Goal: Transaction & Acquisition: Purchase product/service

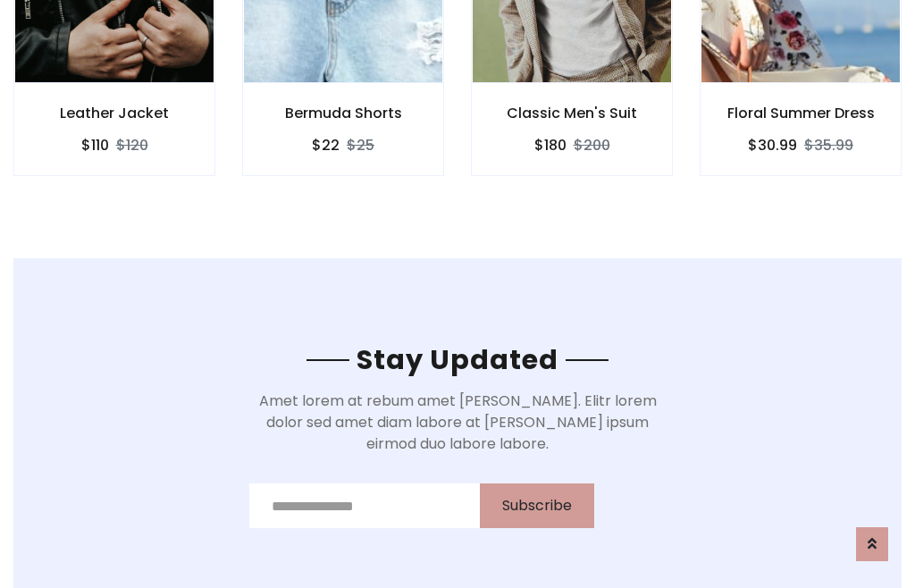
scroll to position [2691, 0]
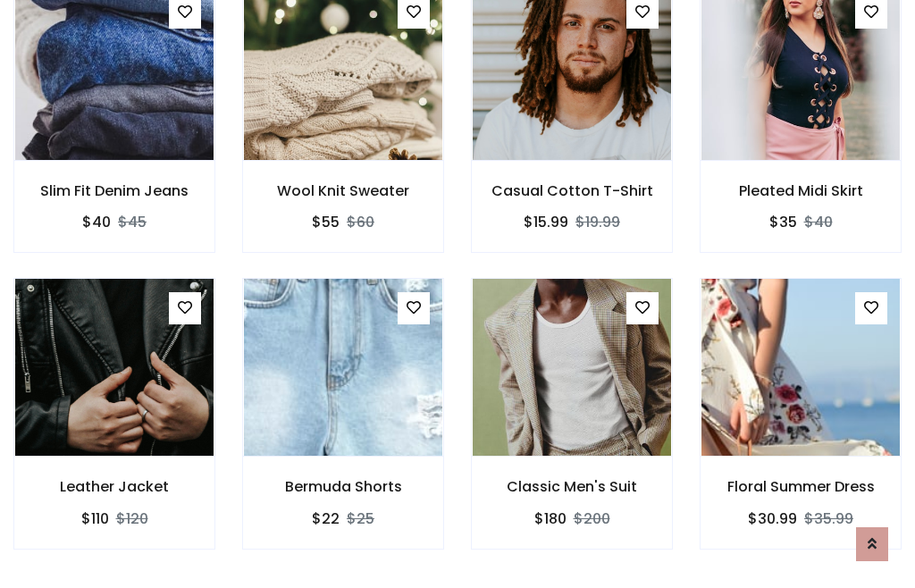
click at [457, 293] on div "Classic Men's Suit $180 $200" at bounding box center [571, 426] width 229 height 296
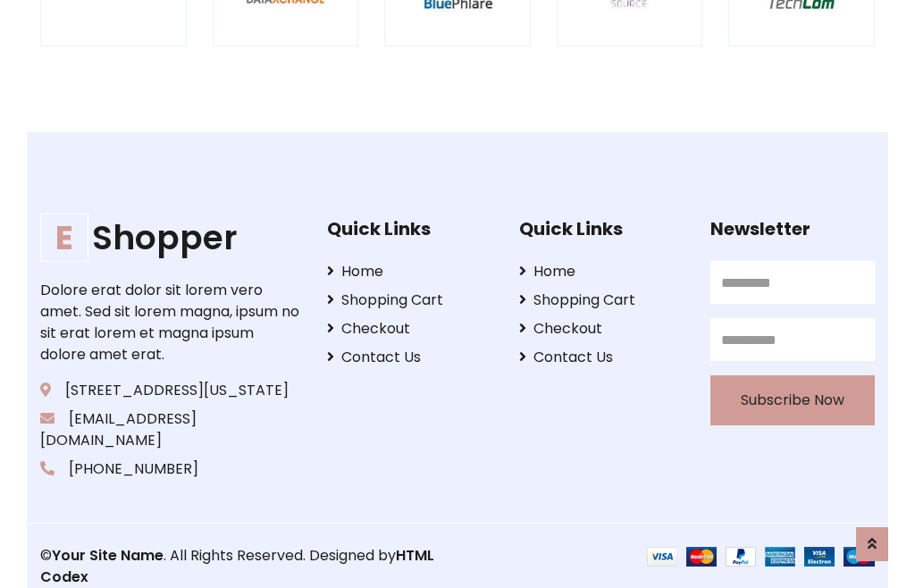
scroll to position [3401, 0]
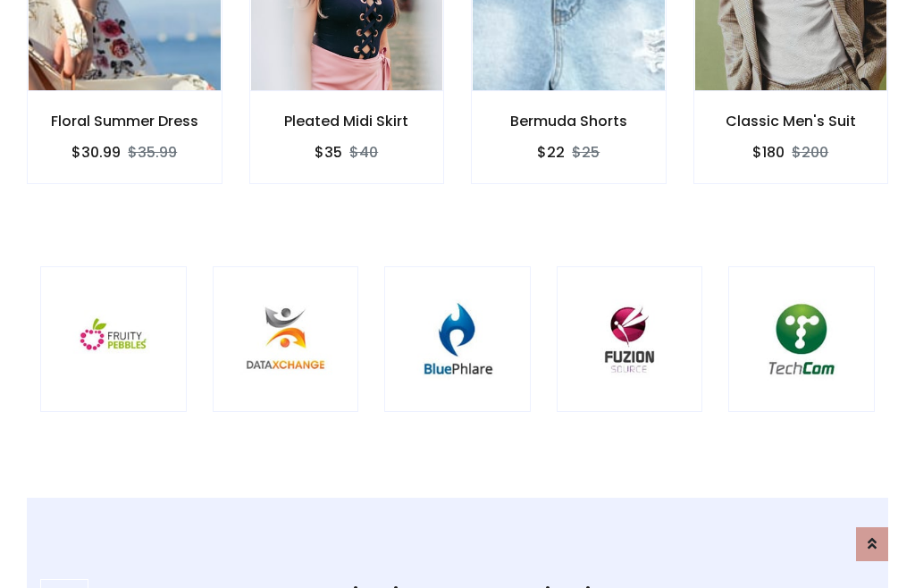
click at [457, 294] on img at bounding box center [457, 340] width 102 height 102
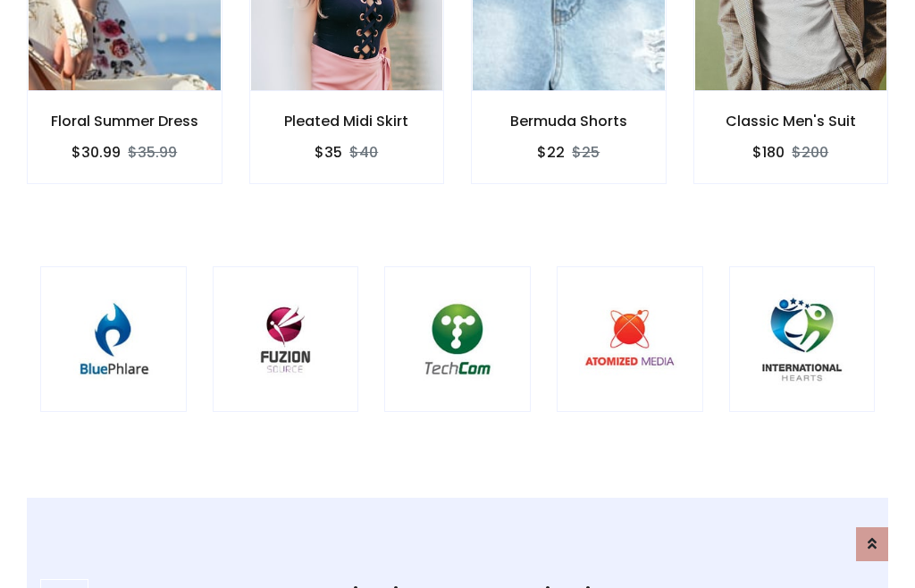
click at [457, 294] on img at bounding box center [457, 340] width 102 height 102
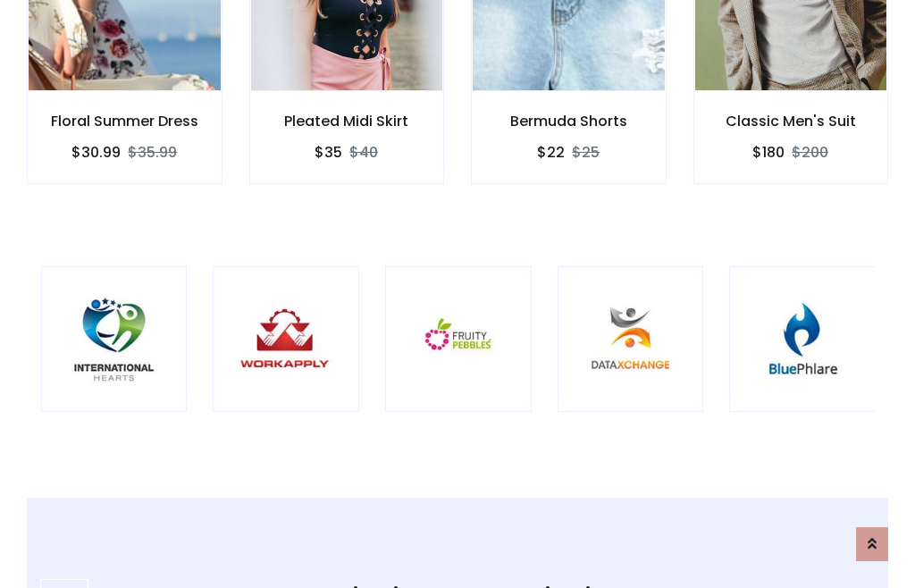
click at [457, 294] on img at bounding box center [458, 340] width 102 height 102
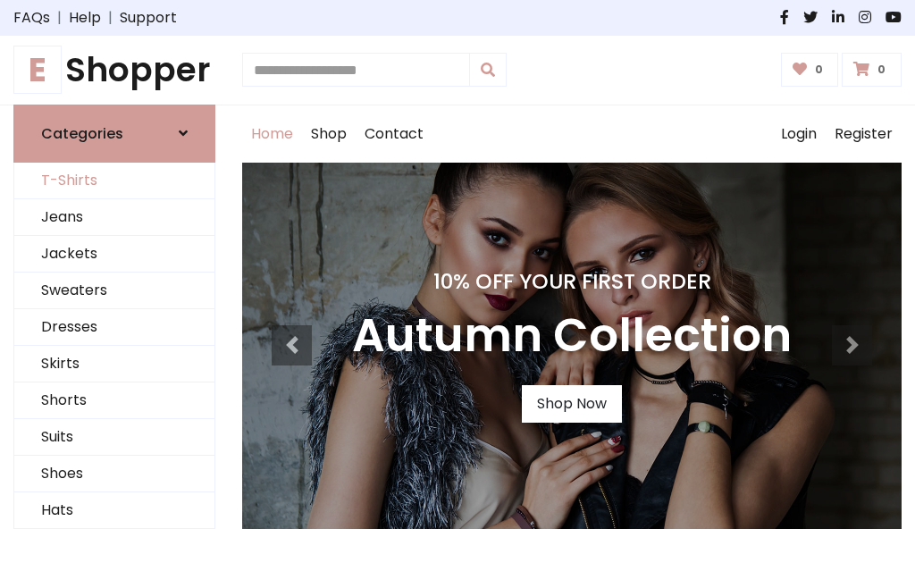
click at [114, 180] on link "T-Shirts" at bounding box center [114, 181] width 200 height 37
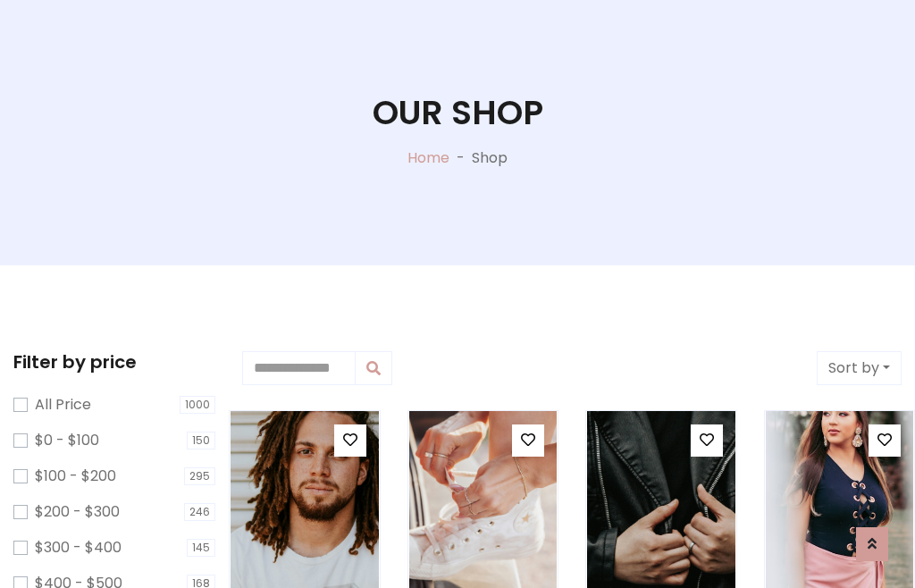
scroll to position [91, 0]
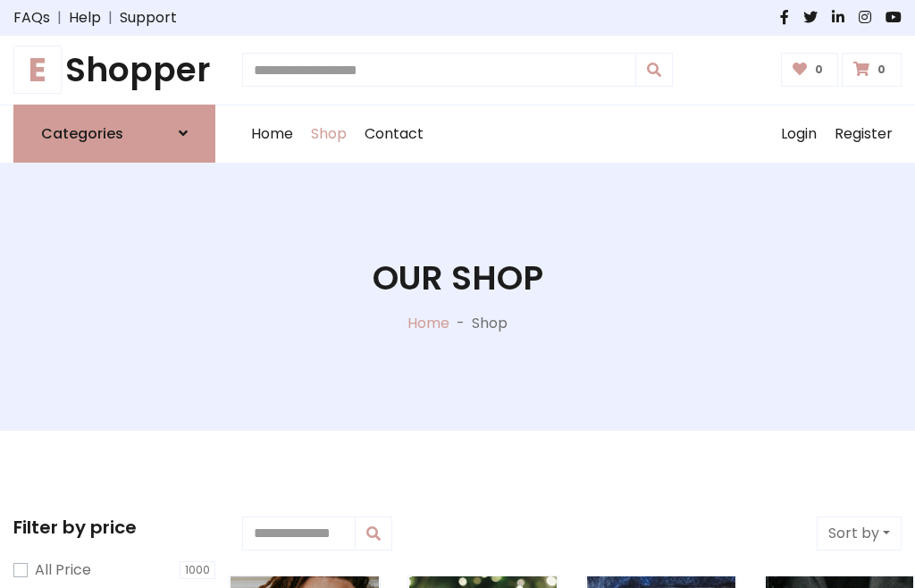
click at [114, 70] on h1 "E Shopper" at bounding box center [114, 70] width 202 height 40
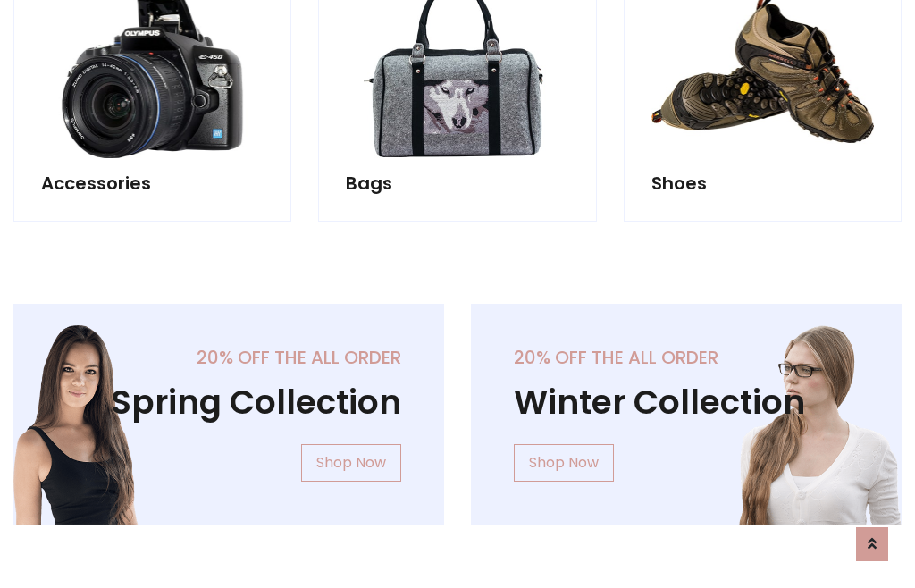
scroll to position [1736, 0]
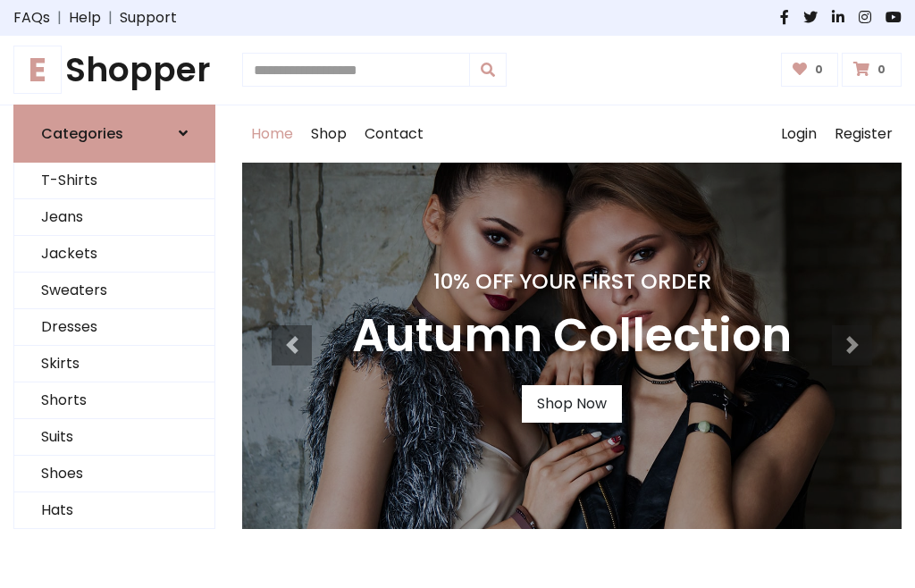
scroll to position [586, 0]
